Goal: Navigation & Orientation: Find specific page/section

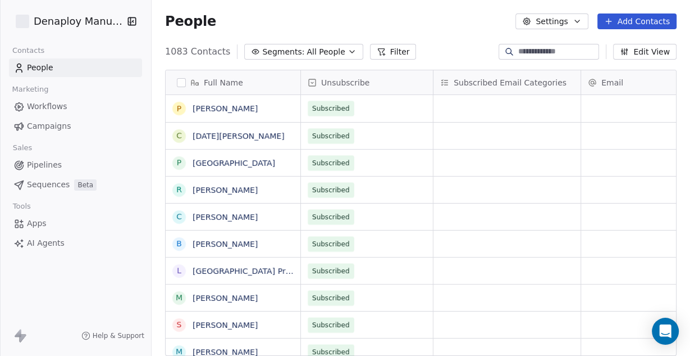
scroll to position [306, 531]
click at [37, 220] on span "Apps" at bounding box center [37, 223] width 20 height 12
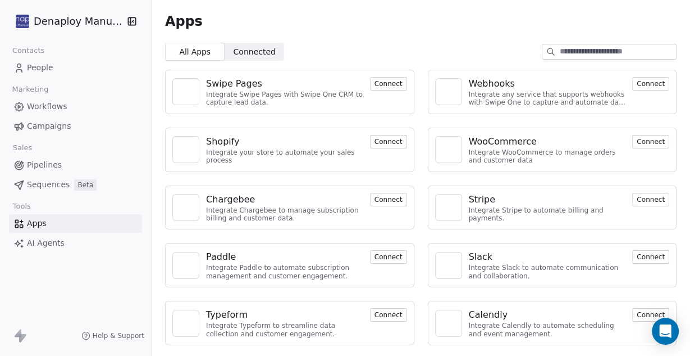
click at [49, 249] on link "AI Agents" at bounding box center [75, 243] width 133 height 19
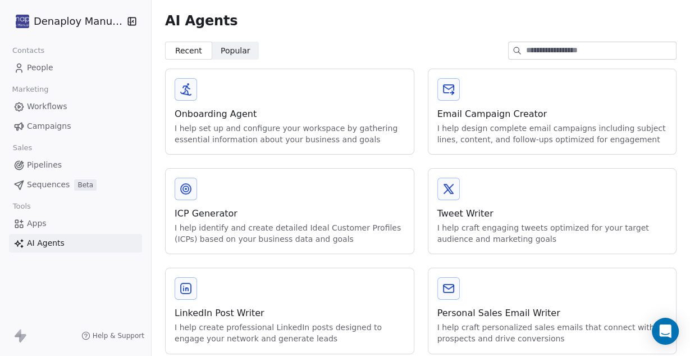
click at [54, 179] on span "Sequences" at bounding box center [48, 185] width 43 height 12
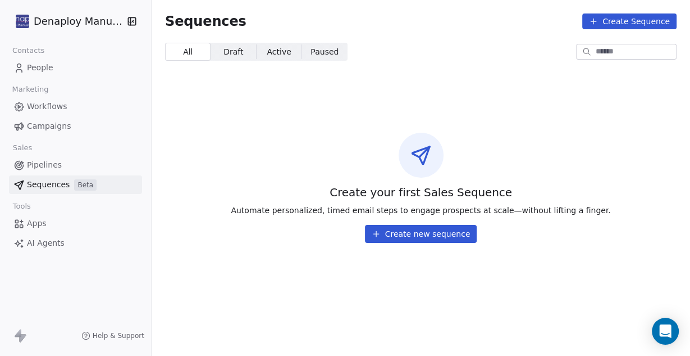
click at [37, 166] on span "Pipelines" at bounding box center [44, 165] width 35 height 12
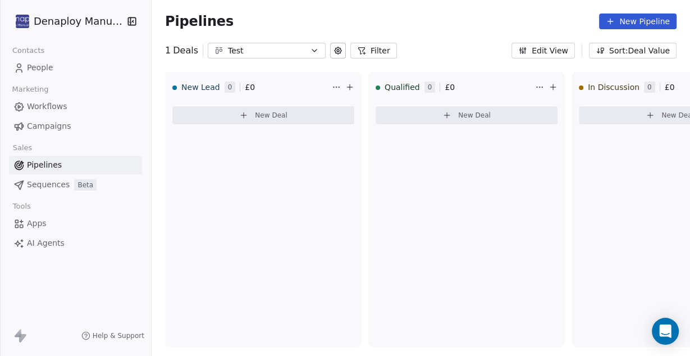
click at [49, 131] on span "Campaigns" at bounding box center [49, 126] width 44 height 12
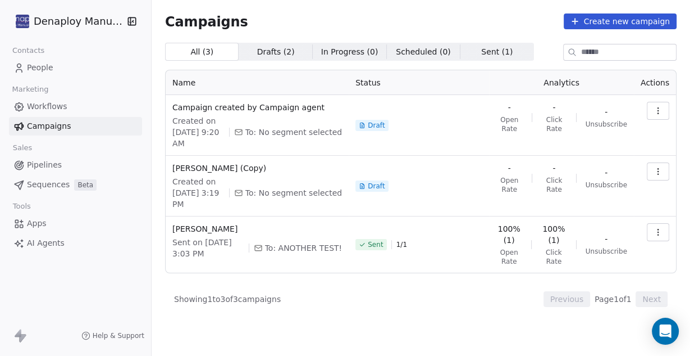
click at [52, 110] on span "Workflows" at bounding box center [47, 107] width 40 height 12
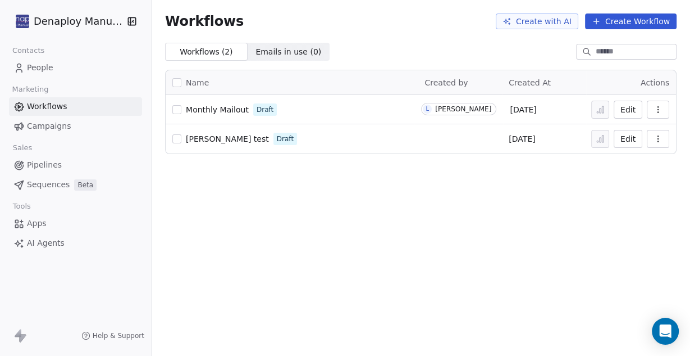
click at [43, 165] on span "Pipelines" at bounding box center [44, 165] width 35 height 12
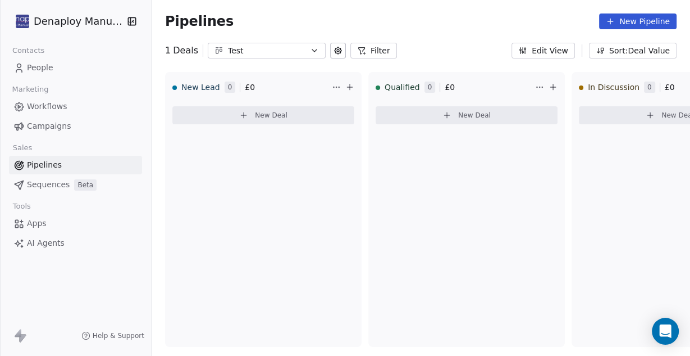
click at [272, 47] on div "Test" at bounding box center [267, 51] width 78 height 12
click at [242, 51] on html "Denaploy Manuals Contacts People Marketing Workflows Campaigns Sales Pipelines …" at bounding box center [345, 178] width 690 height 356
click at [550, 48] on button "Edit View" at bounding box center [543, 51] width 63 height 16
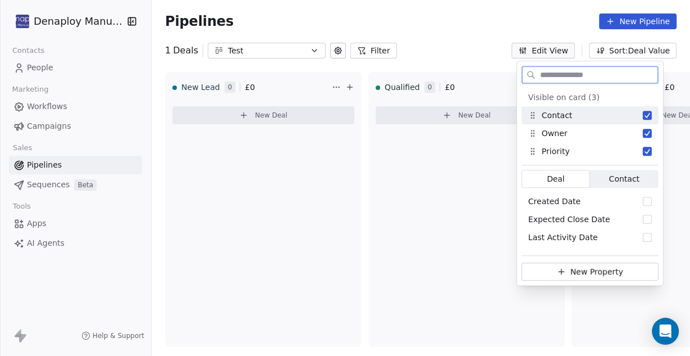
click at [622, 177] on span "Contact" at bounding box center [624, 179] width 30 height 12
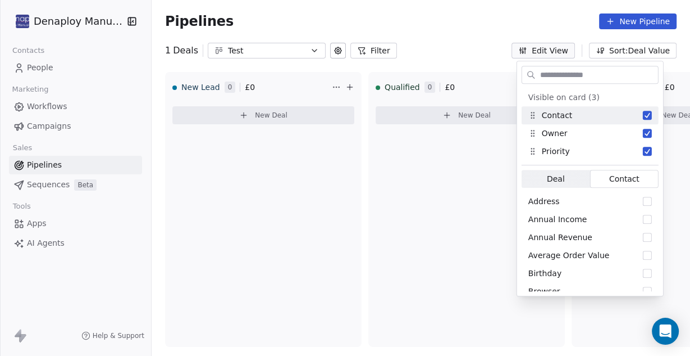
click at [554, 180] on span "Deal" at bounding box center [556, 179] width 18 height 12
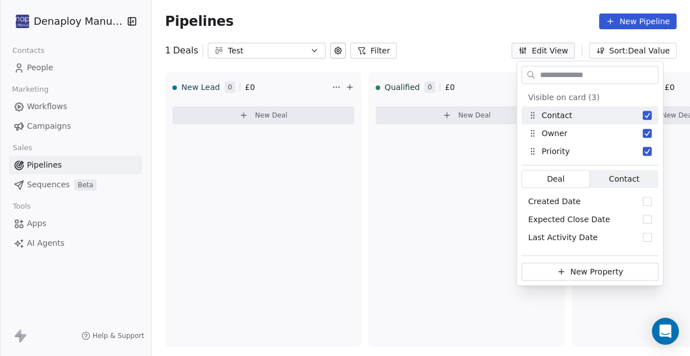
click at [477, 40] on div "Pipelines New Pipeline" at bounding box center [421, 21] width 539 height 43
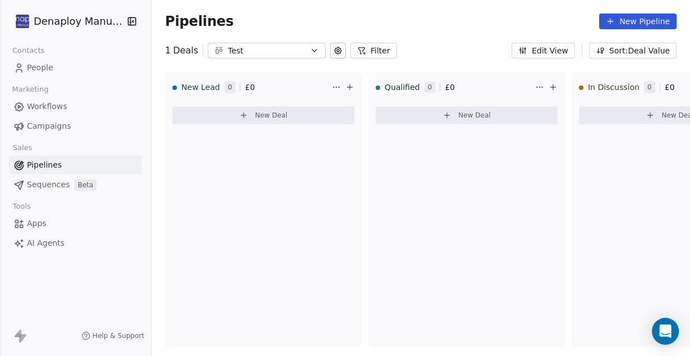
click at [357, 43] on button "Filter" at bounding box center [373, 51] width 47 height 16
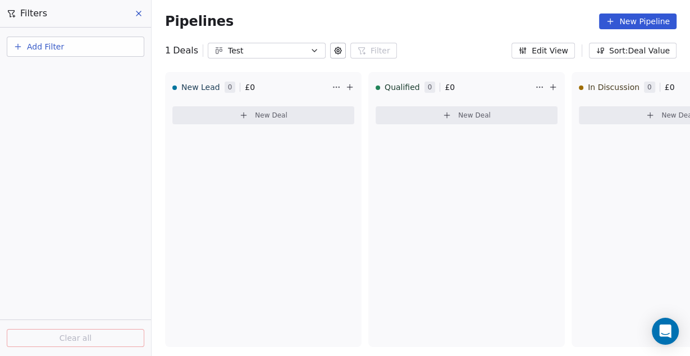
click at [446, 40] on div "Pipelines New Pipeline" at bounding box center [421, 21] width 539 height 43
click at [143, 6] on button at bounding box center [139, 14] width 17 height 16
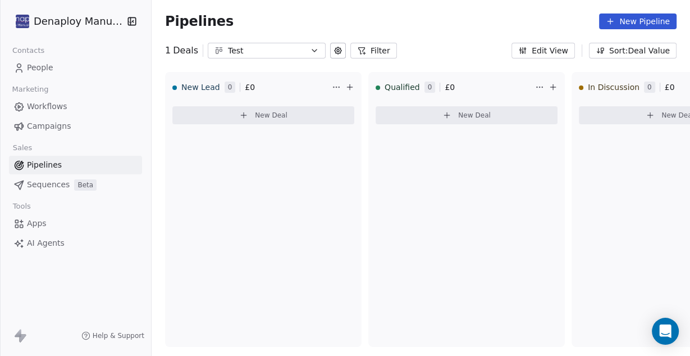
click at [277, 113] on span "New Deal" at bounding box center [271, 115] width 33 height 9
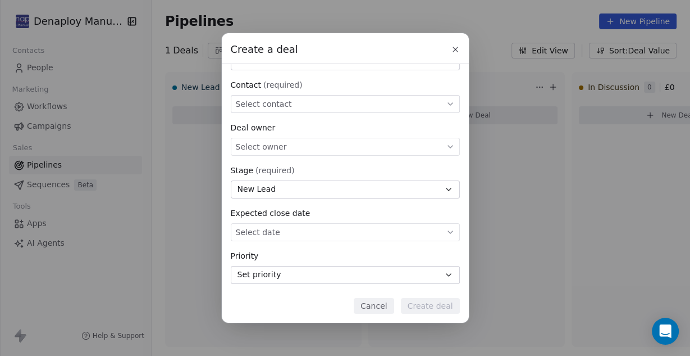
scroll to position [80, 0]
click at [418, 188] on button "New Lead" at bounding box center [345, 189] width 229 height 18
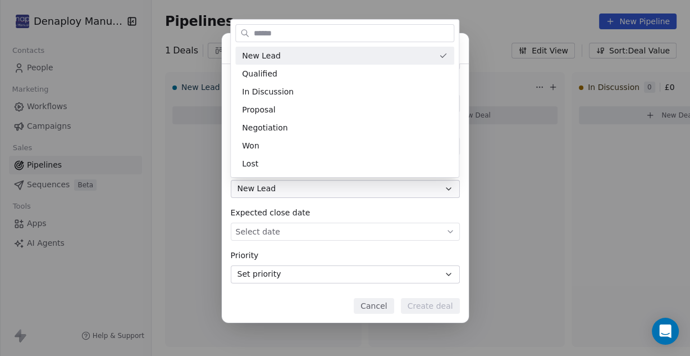
click at [424, 193] on div "Create a deal Deal name (required) Deal value £ Contact (required) Select conta…" at bounding box center [345, 177] width 690 height 289
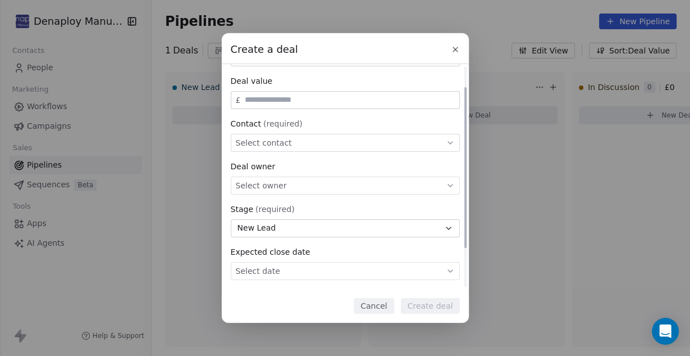
scroll to position [0, 0]
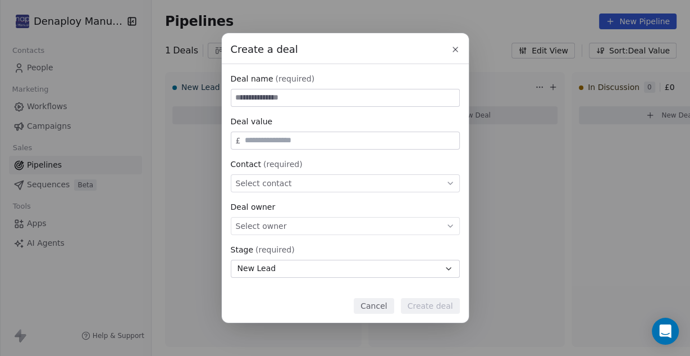
click at [380, 308] on button "Cancel" at bounding box center [374, 306] width 40 height 16
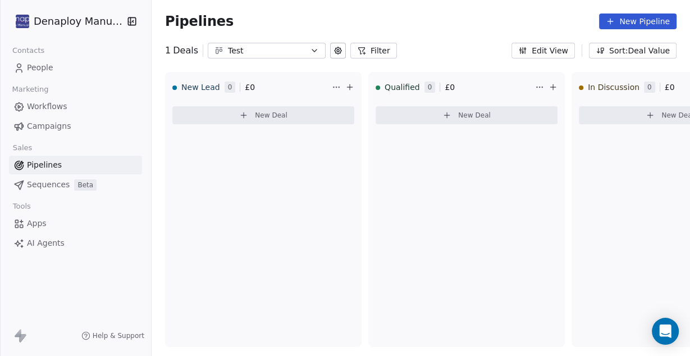
click at [36, 129] on span "Campaigns" at bounding box center [49, 126] width 44 height 12
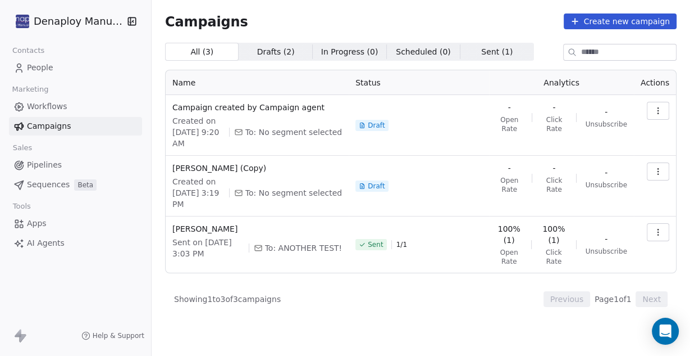
click at [42, 110] on span "Workflows" at bounding box center [47, 107] width 40 height 12
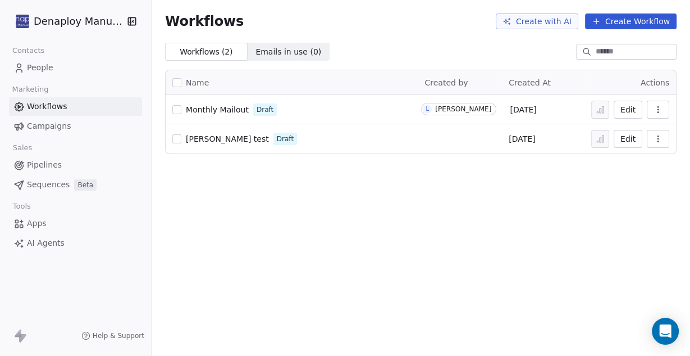
click at [44, 129] on span "Campaigns" at bounding box center [49, 126] width 44 height 12
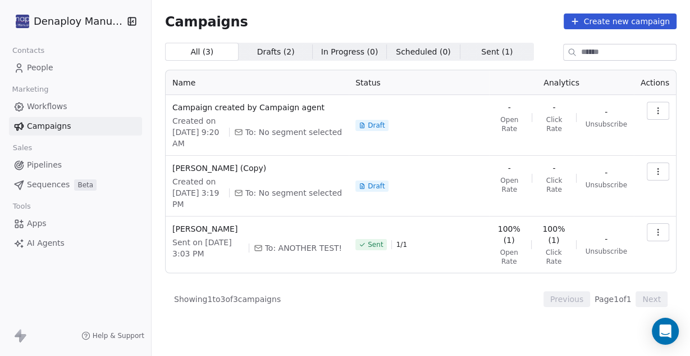
click at [41, 161] on span "Pipelines" at bounding box center [44, 165] width 35 height 12
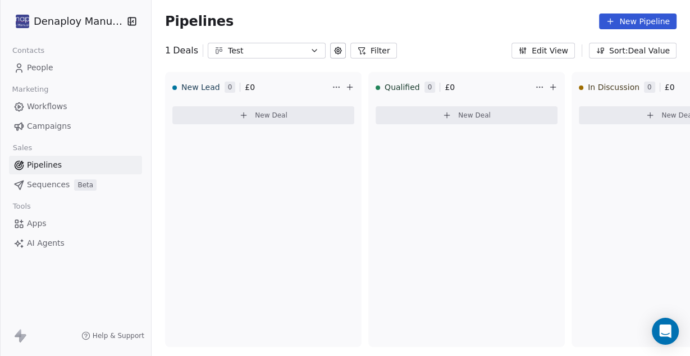
click at [44, 188] on span "Sequences" at bounding box center [48, 185] width 43 height 12
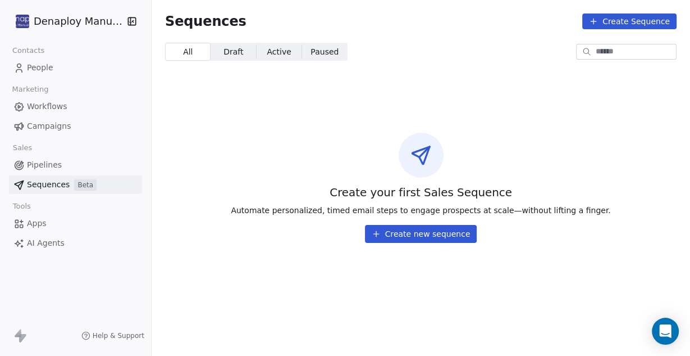
click at [44, 163] on span "Pipelines" at bounding box center [44, 165] width 35 height 12
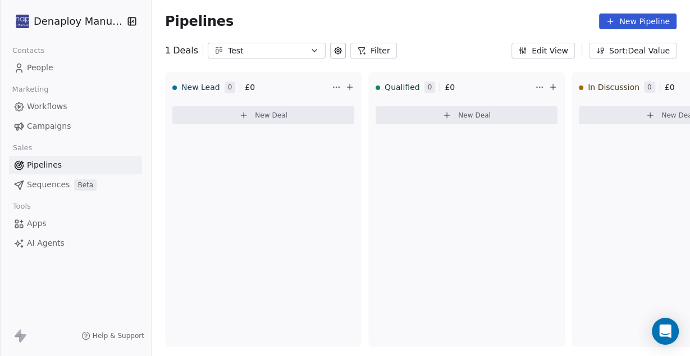
click at [40, 226] on span "Apps" at bounding box center [37, 223] width 20 height 12
